Goal: Task Accomplishment & Management: Complete application form

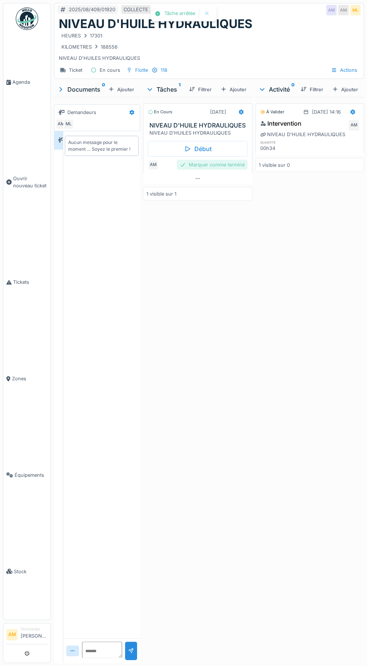
click at [234, 163] on div "Marquer comme terminé" at bounding box center [212, 165] width 71 height 10
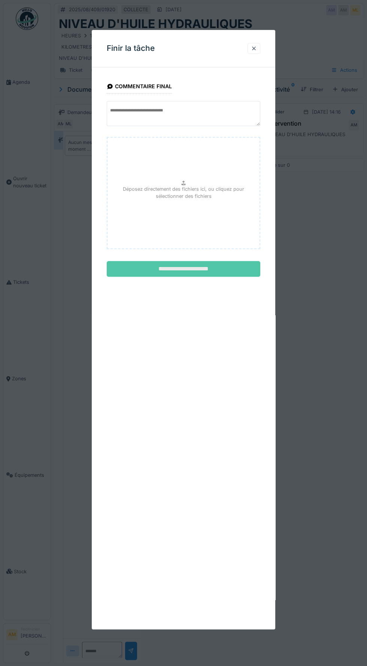
click at [199, 273] on input "**********" at bounding box center [183, 269] width 153 height 16
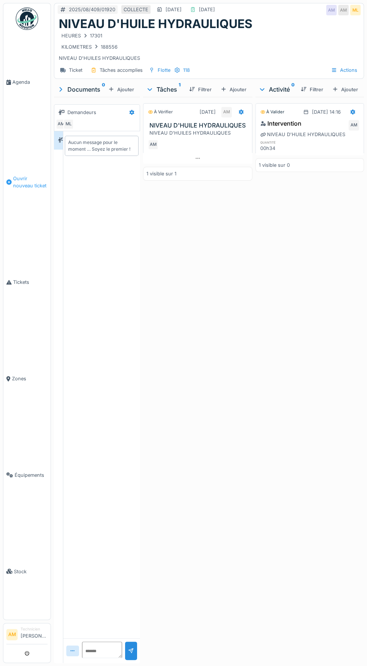
click at [25, 189] on span "Ouvrir nouveau ticket" at bounding box center [30, 182] width 34 height 14
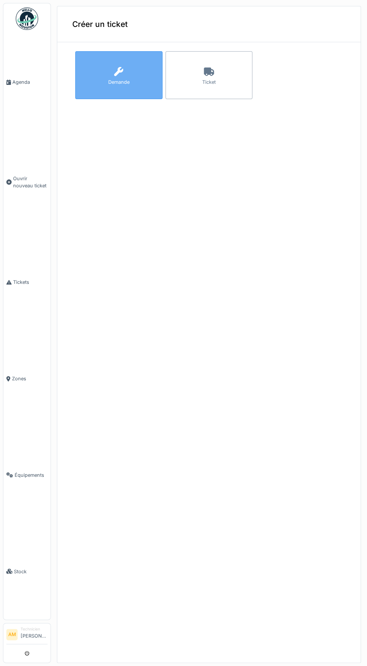
click at [118, 68] on icon at bounding box center [118, 71] width 9 height 9
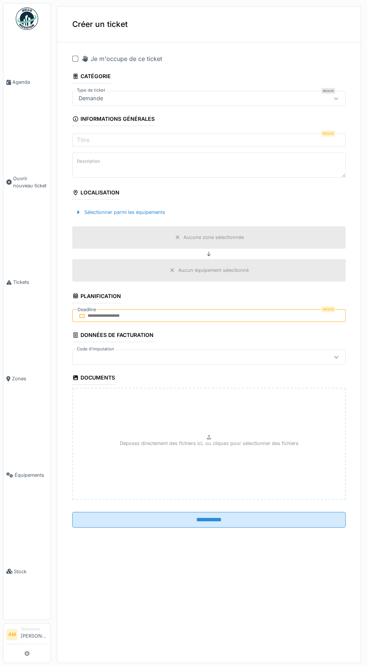
click at [81, 60] on icon at bounding box center [84, 59] width 7 height 6
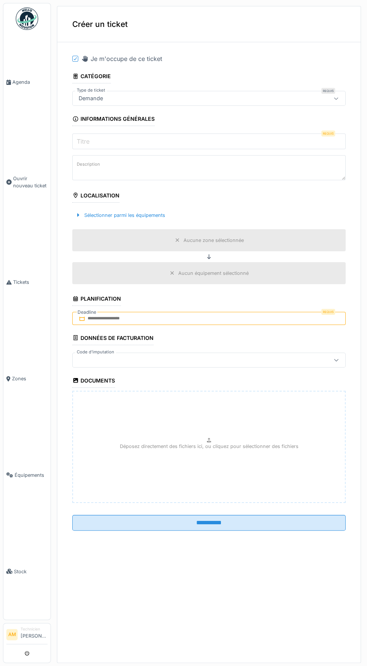
click at [102, 139] on input "Titre" at bounding box center [208, 142] width 273 height 16
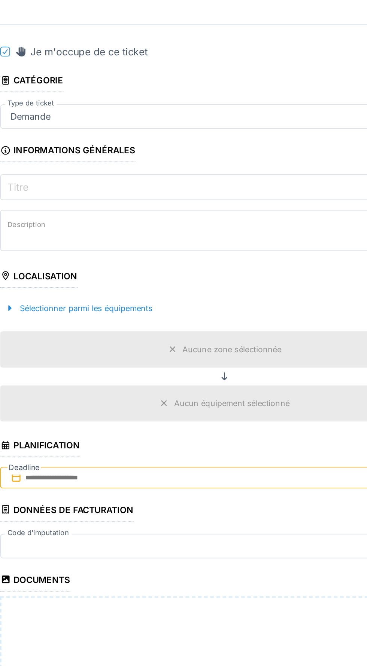
type input "*"
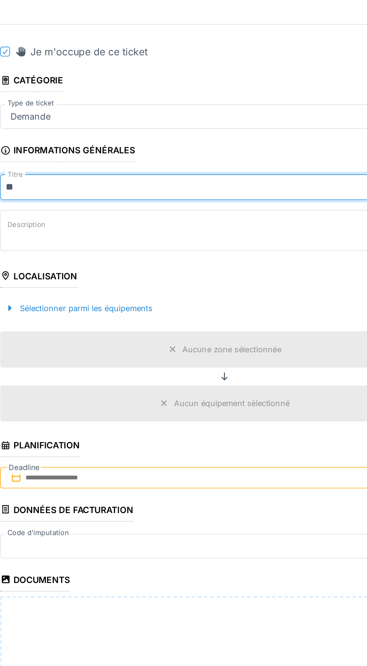
type input "*"
